Goal: Task Accomplishment & Management: Manage account settings

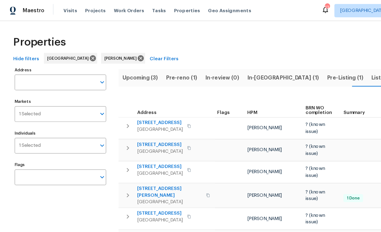
click at [152, 63] on span "Pre-reno (1)" at bounding box center [147, 64] width 25 height 8
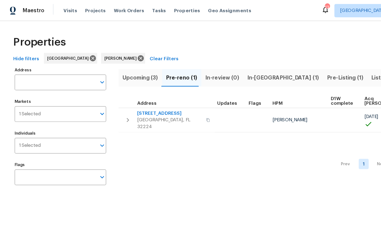
click at [132, 94] on span "12238 Bayonne St" at bounding box center [138, 92] width 53 height 5
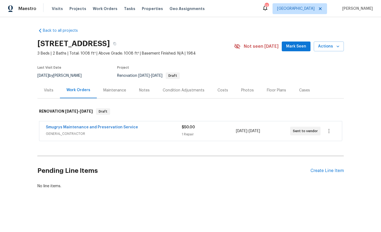
click at [47, 91] on div "Visits" at bounding box center [48, 90] width 9 height 5
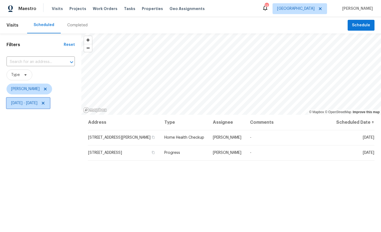
click at [50, 107] on span "[DATE] - [DATE]" at bounding box center [28, 103] width 43 height 11
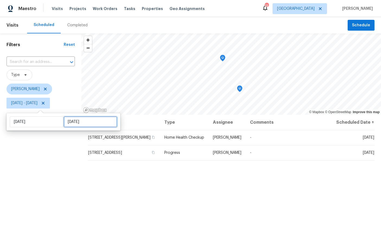
click at [85, 124] on input "[DATE]" at bounding box center [90, 121] width 53 height 11
select select "7"
select select "2025"
select select "8"
select select "2025"
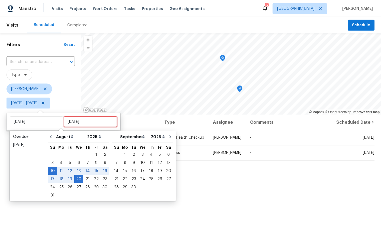
scroll to position [20, 0]
click at [99, 116] on input "[DATE]" at bounding box center [90, 121] width 53 height 11
type input "[DATE]"
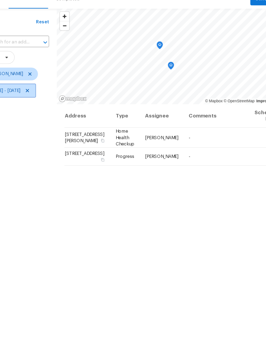
click at [37, 100] on span "[DATE] - [DATE]" at bounding box center [24, 102] width 26 height 5
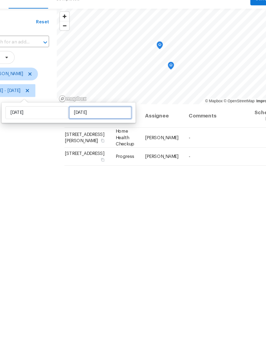
click at [86, 116] on input "[DATE]" at bounding box center [104, 121] width 53 height 11
select select "7"
select select "2025"
select select "8"
select select "2025"
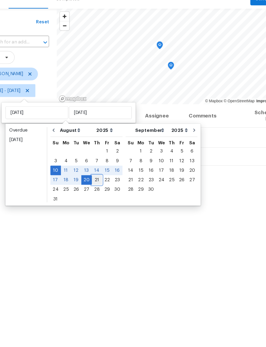
click at [98, 175] on div "21" at bounding box center [102, 179] width 9 height 8
type input "Thu, Aug 21"
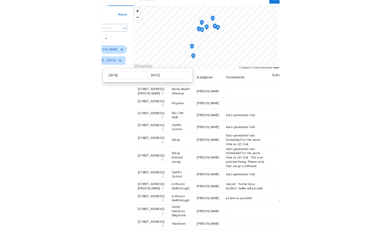
scroll to position [13, 0]
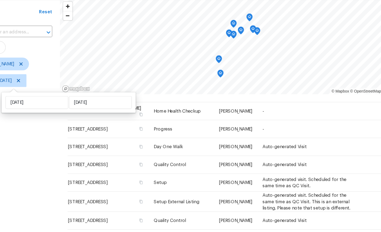
click at [34, 128] on div "Filters Reset ​ Type William Sparks Sun, Aug 10 - Thu, Aug 21" at bounding box center [39, 166] width 78 height 267
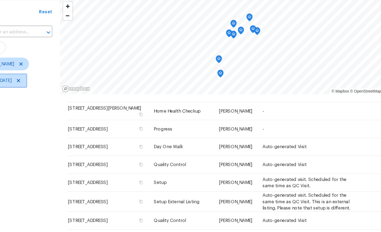
click at [33, 98] on span "Sun, Aug 10 - Thu, Aug 21" at bounding box center [28, 103] width 43 height 11
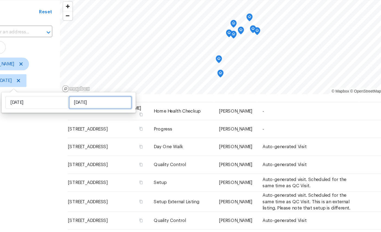
click at [88, 116] on input "Thu, Aug 21" at bounding box center [112, 121] width 53 height 11
select select "7"
select select "2025"
select select "8"
select select "2025"
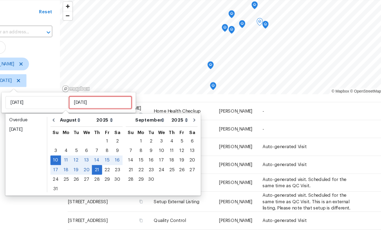
click at [95, 116] on input "Thu, Aug 21" at bounding box center [112, 121] width 53 height 11
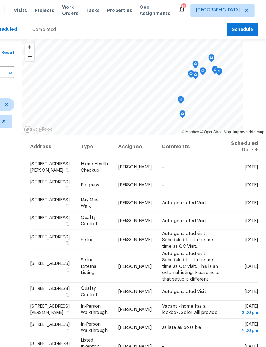
scroll to position [13, 0]
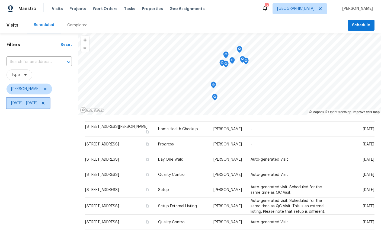
click at [25, 107] on span "[DATE] - [DATE]" at bounding box center [28, 103] width 43 height 11
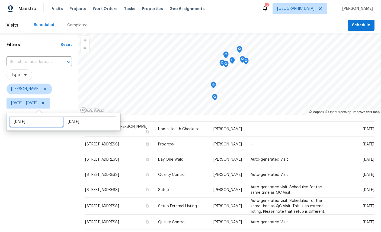
click at [27, 123] on input "[DATE]" at bounding box center [36, 121] width 53 height 11
select select "7"
select select "2025"
select select "8"
select select "2025"
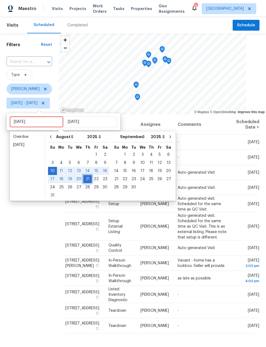
click at [87, 176] on div "21" at bounding box center [87, 179] width 9 height 8
type input "Thu, Aug 21"
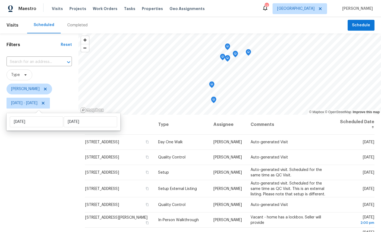
click at [19, 166] on div "Filters Reset ​ Type William Sparks Thu, Aug 21 - Thu, Aug 21" at bounding box center [39, 166] width 78 height 267
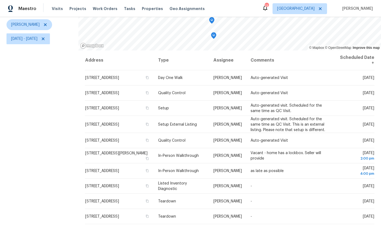
scroll to position [64, 0]
click at [50, 184] on div "Filters Reset ​ Type William Sparks Thu, Aug 21 - Thu, Aug 21" at bounding box center [39, 102] width 78 height 267
click at [0, 0] on icon at bounding box center [0, 0] width 0 height 0
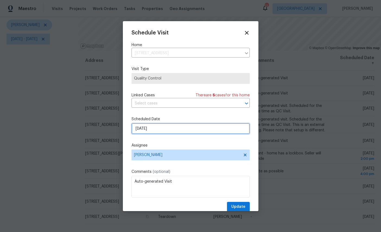
click at [193, 126] on input "8/21/2025" at bounding box center [191, 128] width 118 height 11
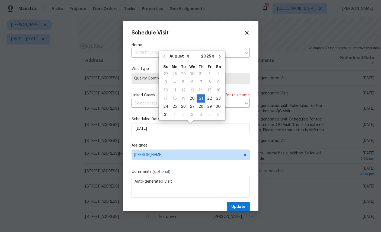
click at [248, 30] on icon at bounding box center [247, 33] width 6 height 6
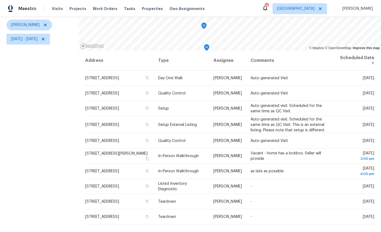
click at [0, 0] on icon at bounding box center [0, 0] width 0 height 0
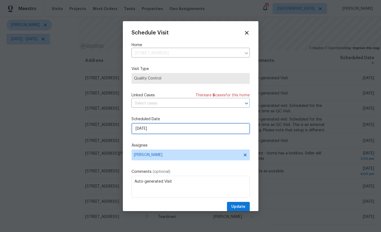
click at [188, 129] on input "8/21/2025" at bounding box center [191, 128] width 118 height 11
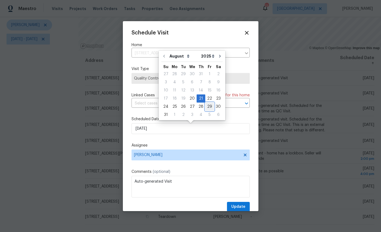
click at [209, 107] on div "29" at bounding box center [209, 107] width 9 height 8
type input "8/29/2025"
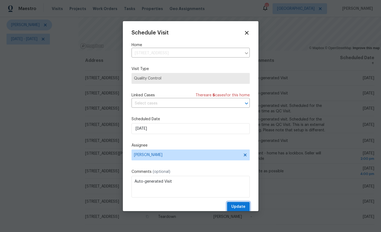
click at [243, 205] on span "Update" at bounding box center [238, 206] width 14 height 7
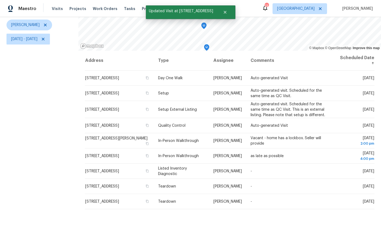
click at [0, 0] on icon at bounding box center [0, 0] width 0 height 0
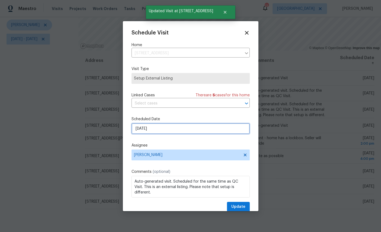
click at [196, 132] on input "8/21/2025" at bounding box center [191, 128] width 118 height 11
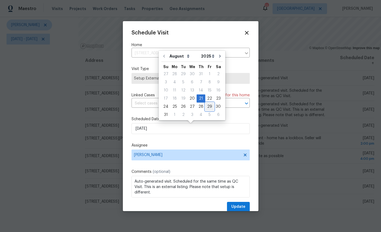
click at [210, 104] on div "29" at bounding box center [209, 107] width 9 height 8
type input "8/29/2025"
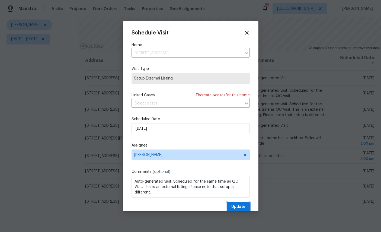
click at [238, 205] on span "Update" at bounding box center [238, 206] width 14 height 7
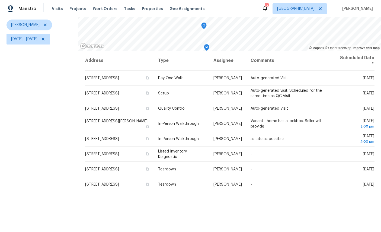
click at [0, 0] on icon at bounding box center [0, 0] width 0 height 0
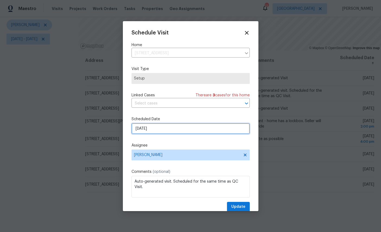
click at [188, 128] on input "8/21/2025" at bounding box center [191, 128] width 118 height 11
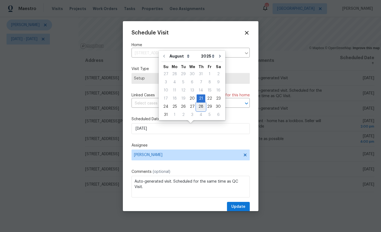
click at [202, 107] on div "28" at bounding box center [201, 107] width 9 height 8
type input "8/28/2025"
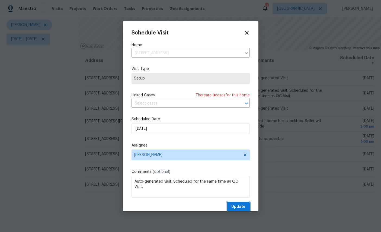
click at [241, 205] on span "Update" at bounding box center [238, 206] width 14 height 7
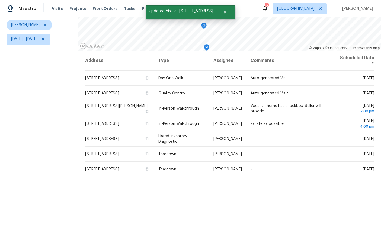
click at [0, 0] on icon at bounding box center [0, 0] width 0 height 0
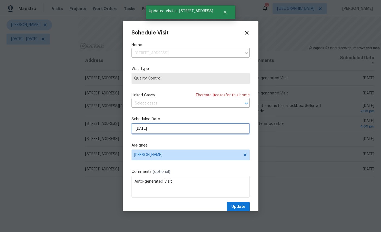
click at [182, 130] on input "8/21/2025" at bounding box center [191, 128] width 118 height 11
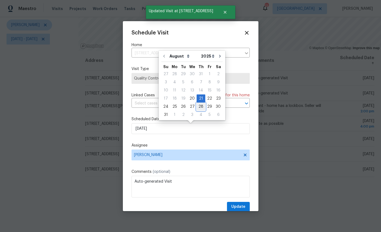
click at [201, 108] on div "28" at bounding box center [201, 107] width 9 height 8
type input "8/28/2025"
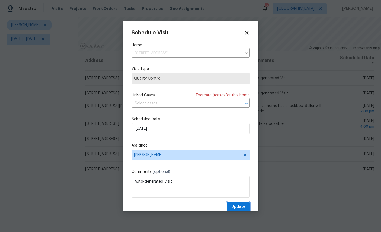
click at [239, 205] on span "Update" at bounding box center [238, 206] width 14 height 7
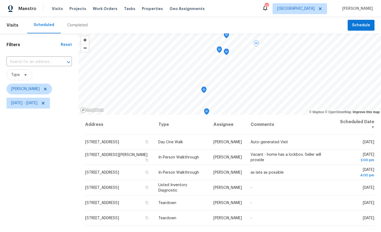
scroll to position [0, 0]
click at [228, 54] on icon "Map marker" at bounding box center [226, 54] width 5 height 6
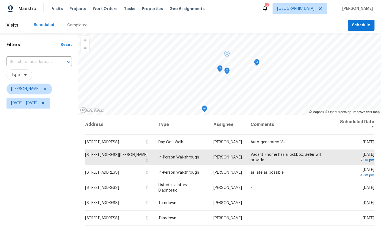
click at [255, 63] on icon "Map marker" at bounding box center [256, 62] width 5 height 6
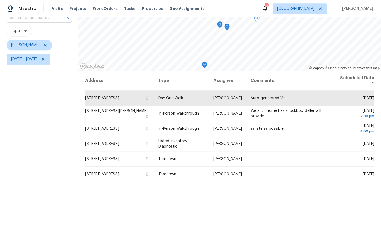
scroll to position [9, 0]
click at [0, 0] on icon at bounding box center [0, 0] width 0 height 0
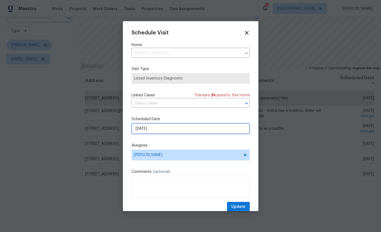
click at [184, 130] on input "8/21/2025" at bounding box center [191, 128] width 118 height 11
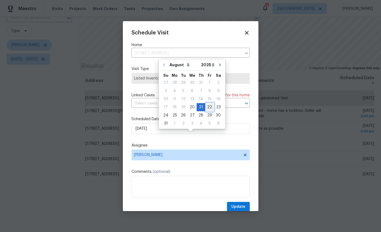
click at [209, 103] on div "22" at bounding box center [209, 107] width 9 height 8
type input "8/22/2025"
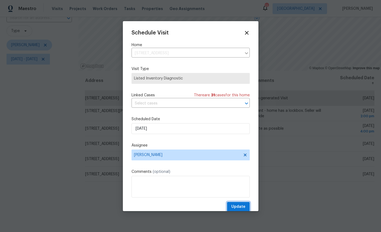
click at [236, 209] on span "Update" at bounding box center [238, 206] width 14 height 7
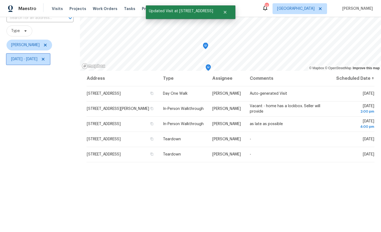
click at [24, 56] on span "Thu, Aug 21 - Thu, Aug 21" at bounding box center [24, 58] width 26 height 5
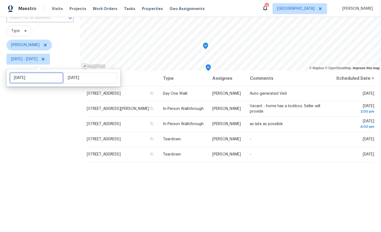
click at [38, 72] on input "Thu, Aug 21" at bounding box center [36, 77] width 53 height 11
select select "7"
select select "2025"
select select "8"
select select "2025"
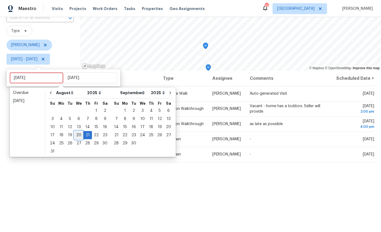
click at [77, 131] on div "20" at bounding box center [78, 135] width 9 height 8
type input "[DATE]"
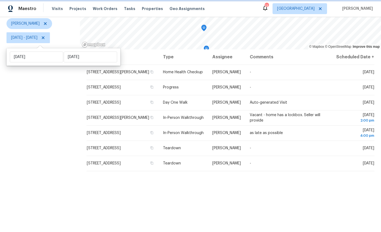
scroll to position [64, 0]
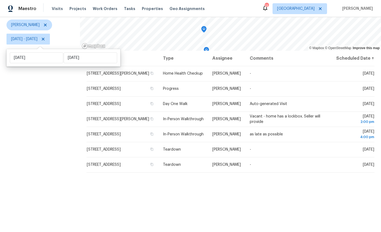
click at [309, 203] on div "Address Type Assignee Comments Scheduled Date ↑ 11356 Sutton Lakes Ct, Jacksonv…" at bounding box center [230, 143] width 301 height 185
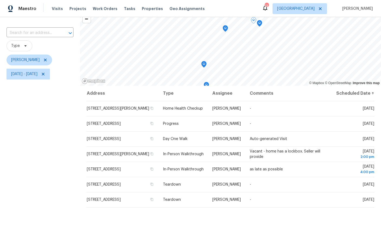
scroll to position [28, 0]
click at [265, 54] on icon "Map marker" at bounding box center [263, 54] width 5 height 6
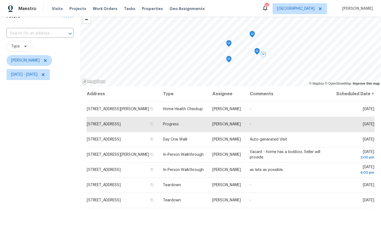
click at [257, 51] on icon "Map marker" at bounding box center [257, 51] width 1 height 1
